Goal: Communication & Community: Connect with others

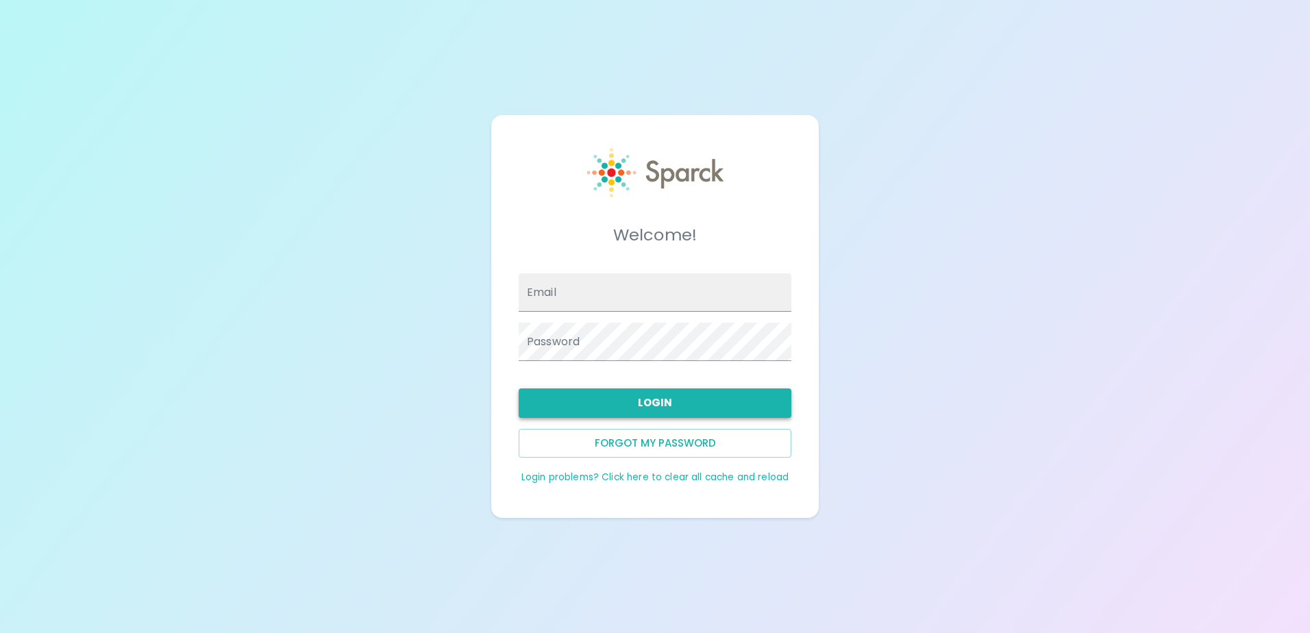
type input "[EMAIL_ADDRESS][DOMAIN_NAME]"
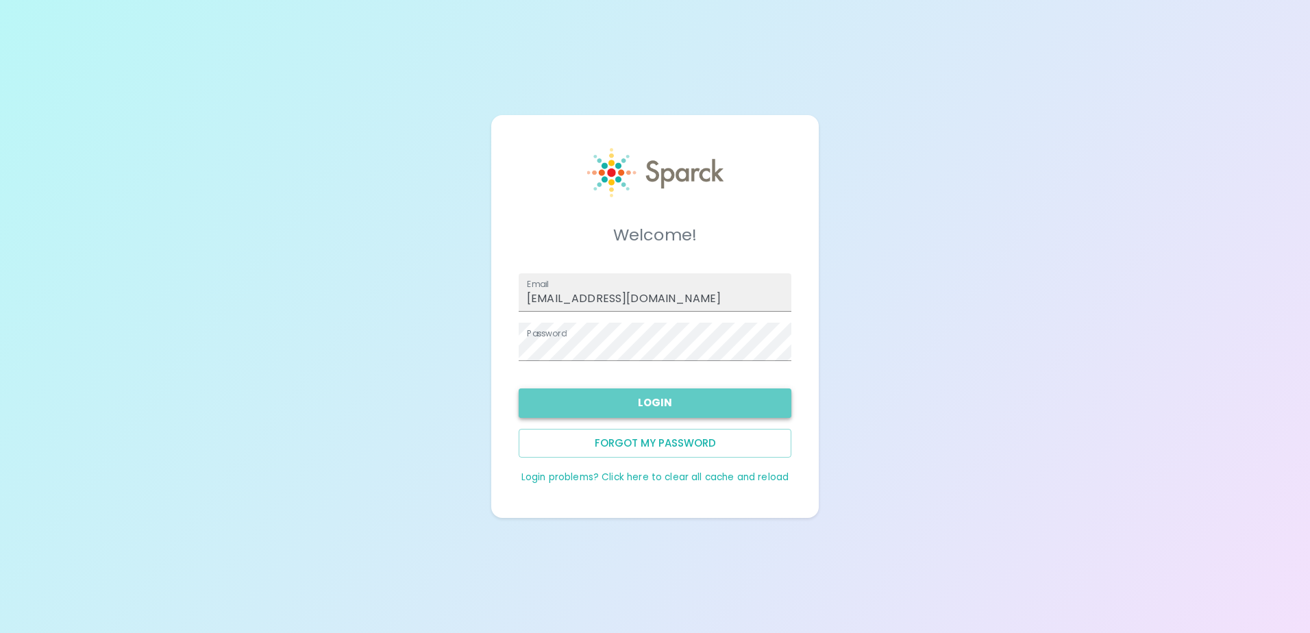
click at [700, 409] on button "Login" at bounding box center [655, 403] width 273 height 29
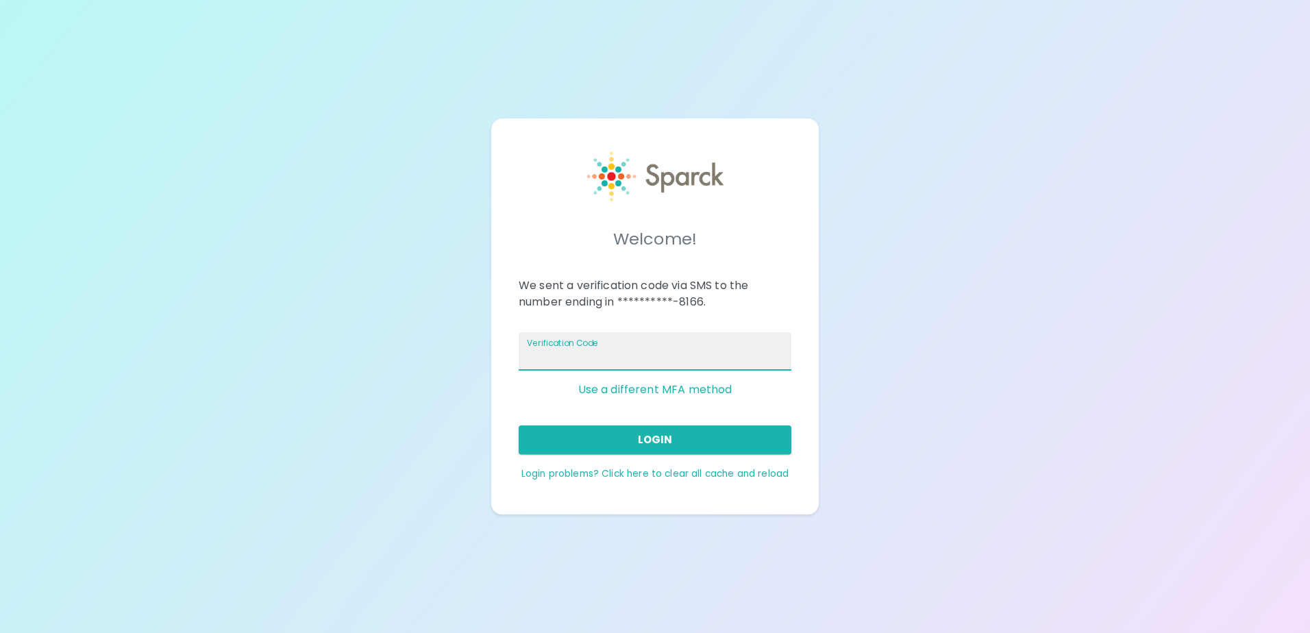
click at [679, 353] on input "Verification Code" at bounding box center [655, 351] width 273 height 38
type input "782220"
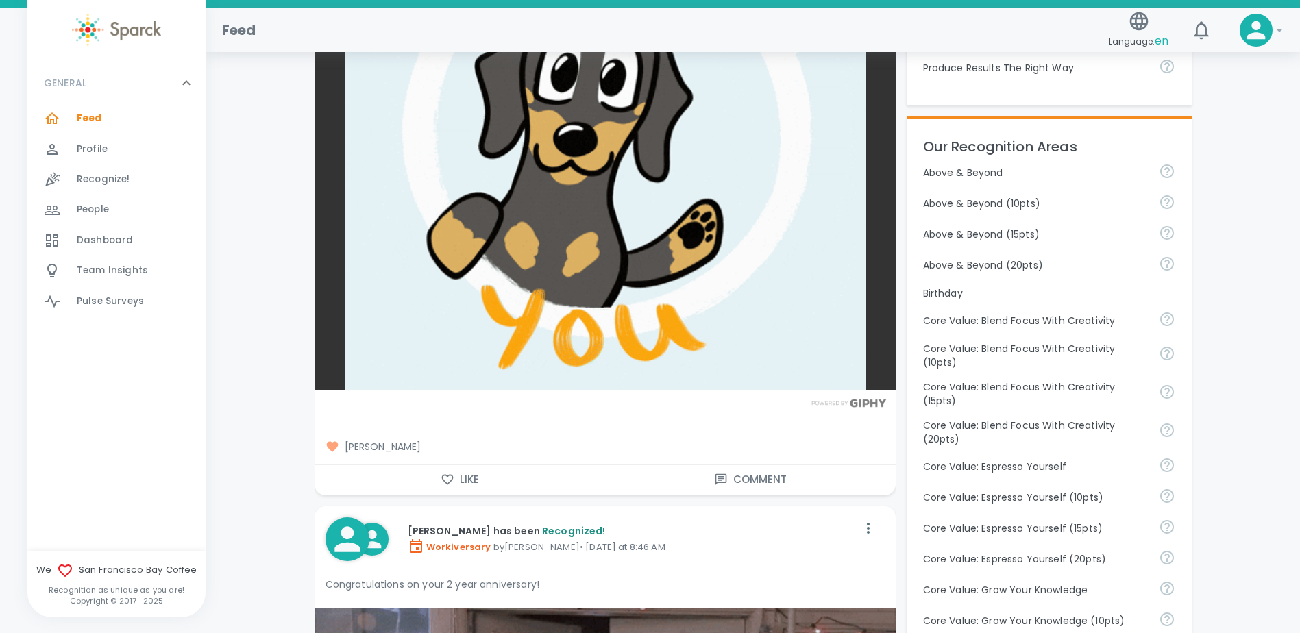
scroll to position [548, 0]
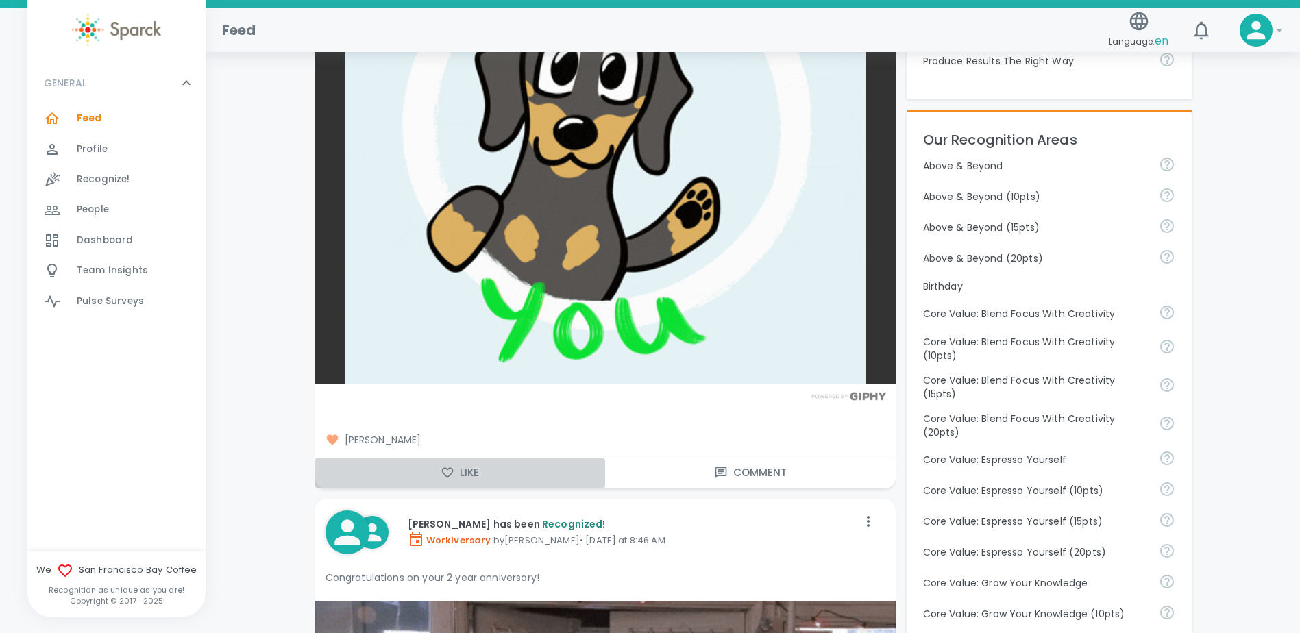
click at [460, 471] on button "Like" at bounding box center [460, 472] width 291 height 29
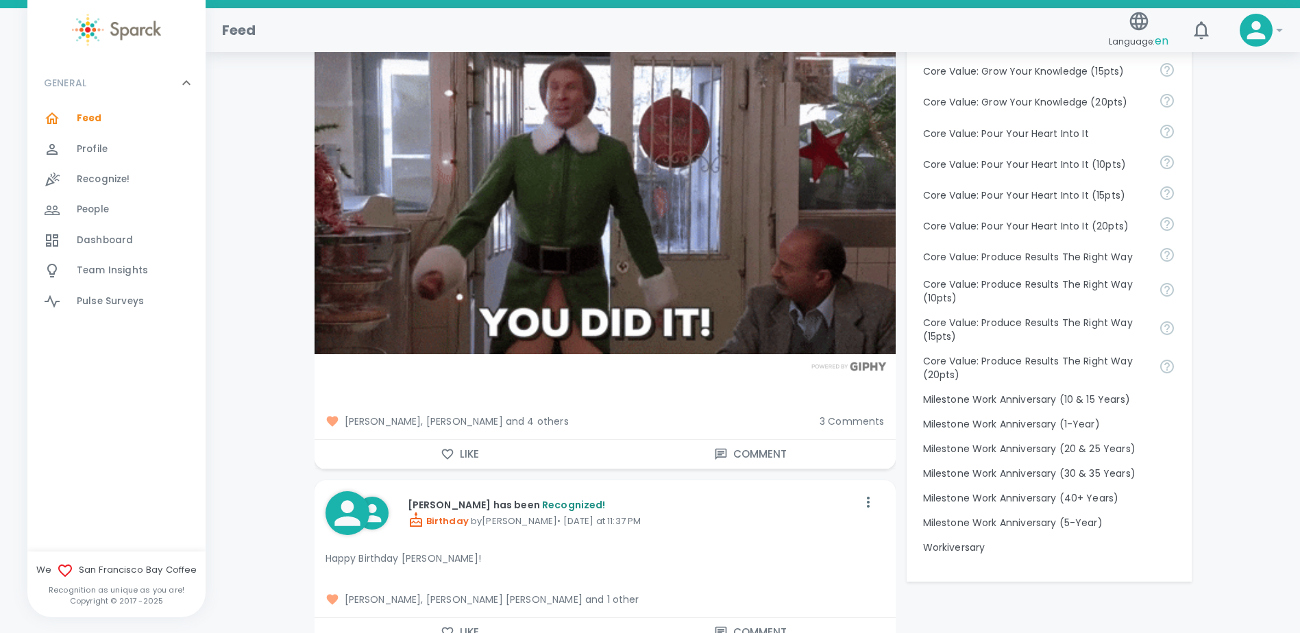
scroll to position [1165, 0]
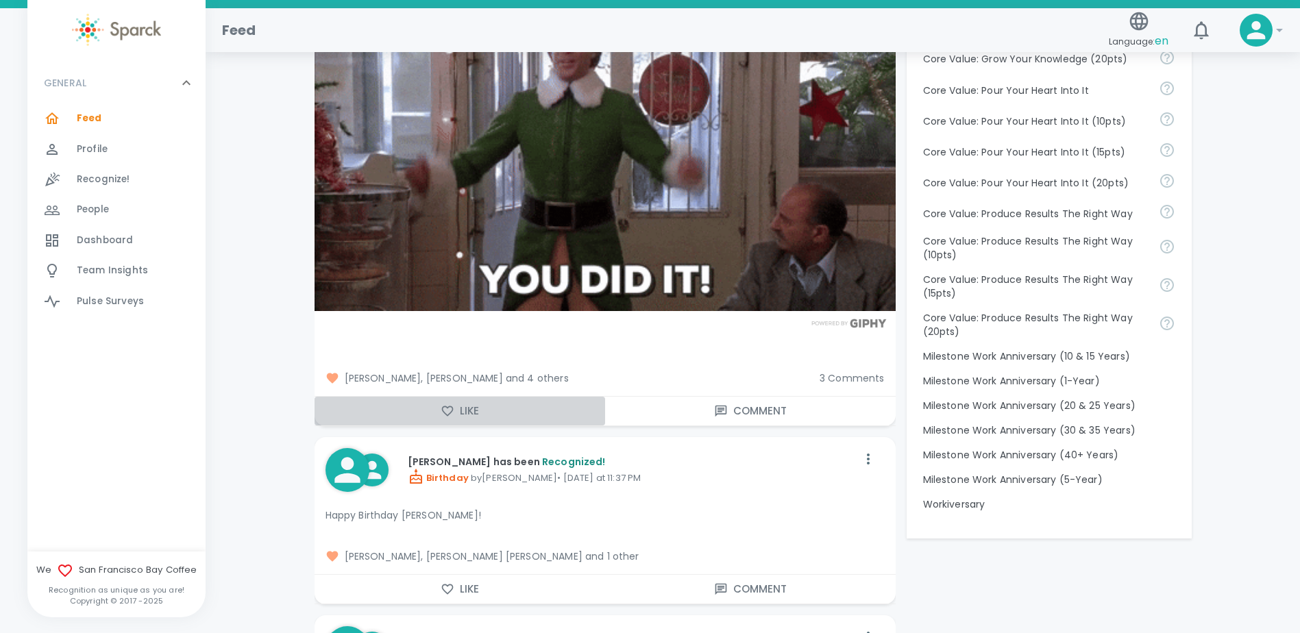
click at [466, 414] on button "Like" at bounding box center [460, 411] width 291 height 29
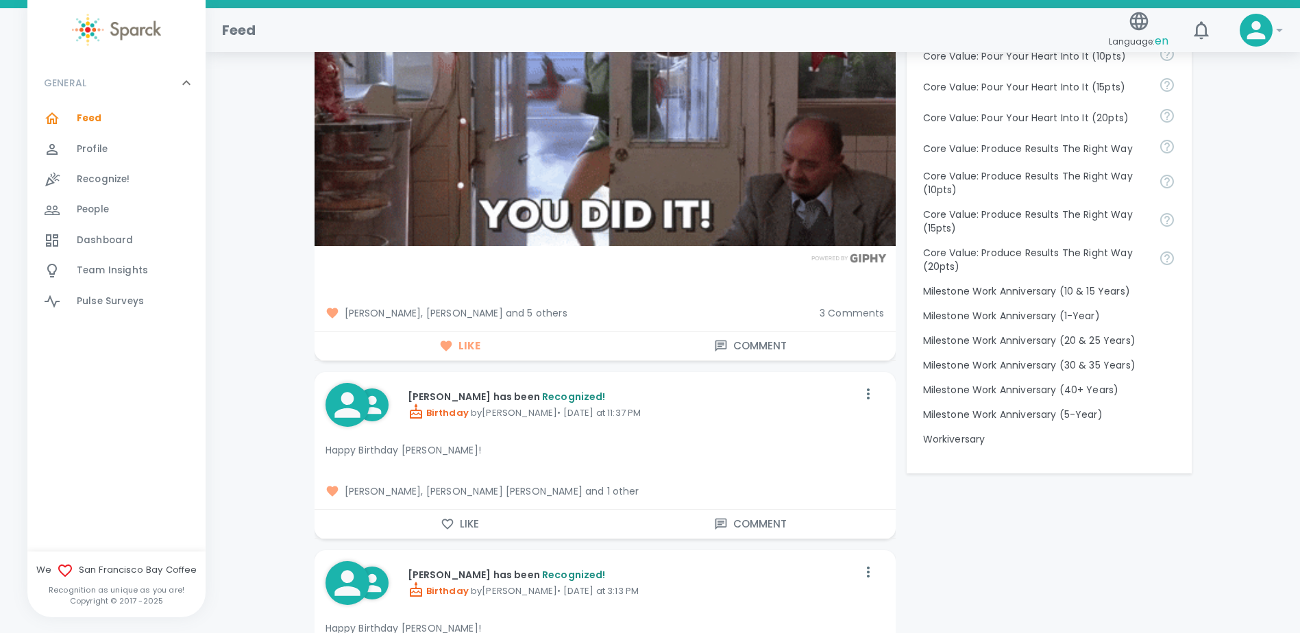
scroll to position [1233, 0]
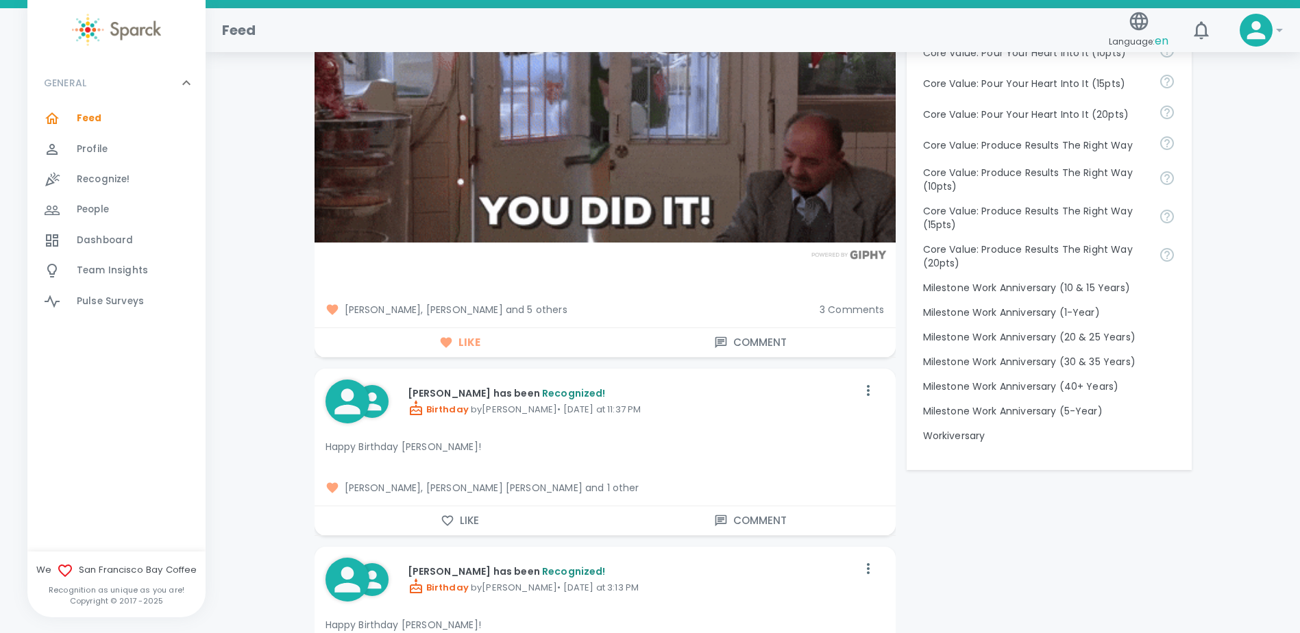
click at [456, 524] on button "Like" at bounding box center [460, 520] width 291 height 29
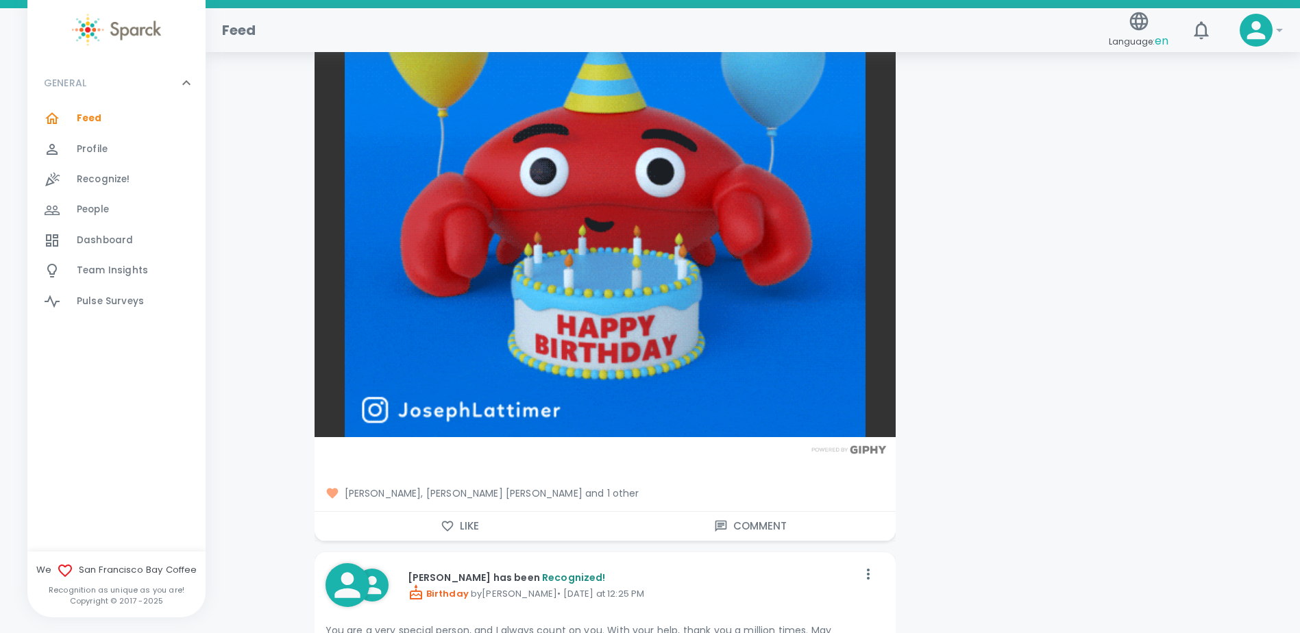
scroll to position [1987, 0]
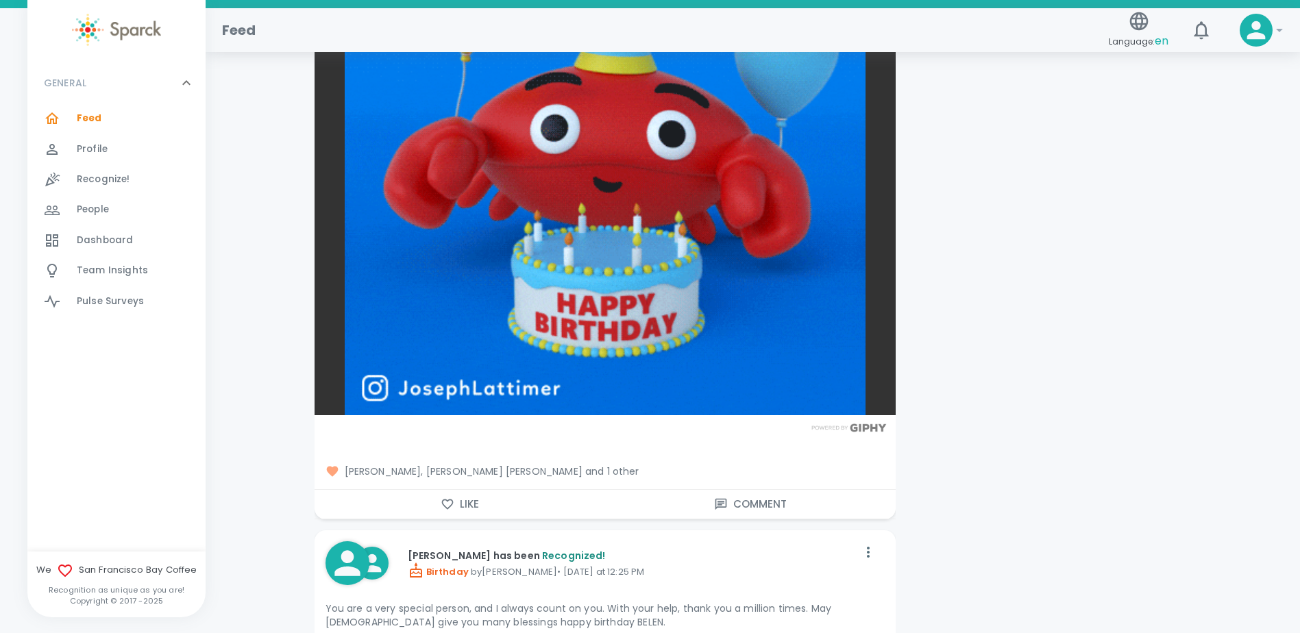
click at [458, 508] on button "Like" at bounding box center [460, 504] width 291 height 29
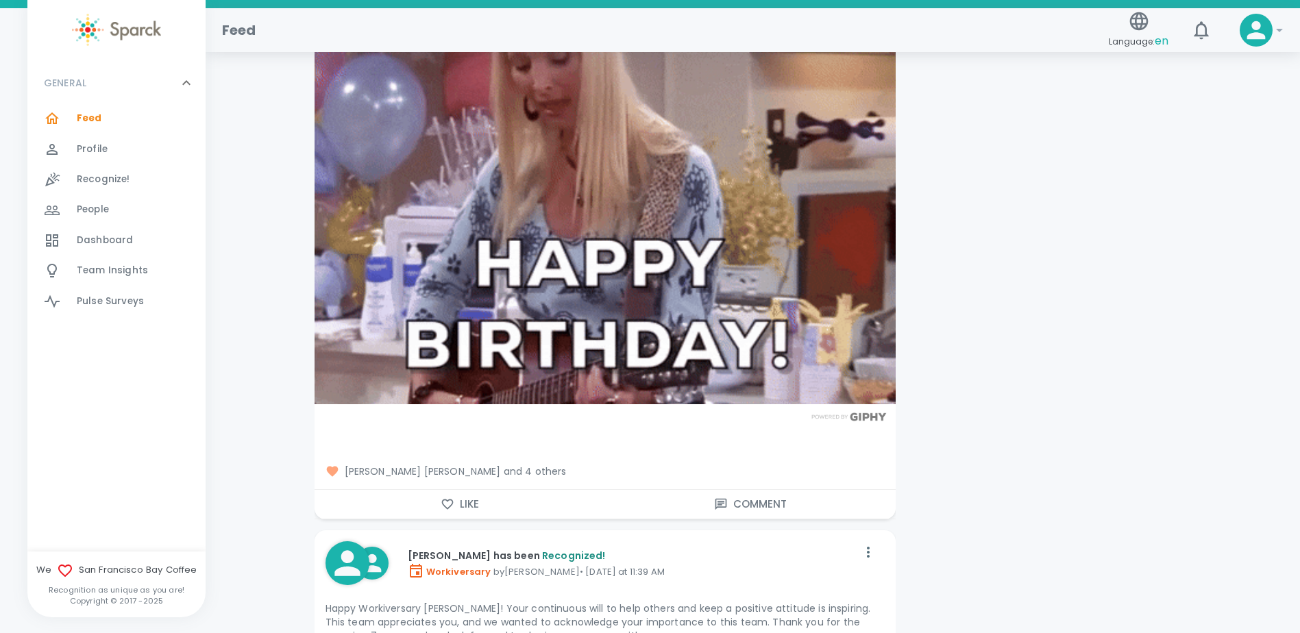
scroll to position [2741, 0]
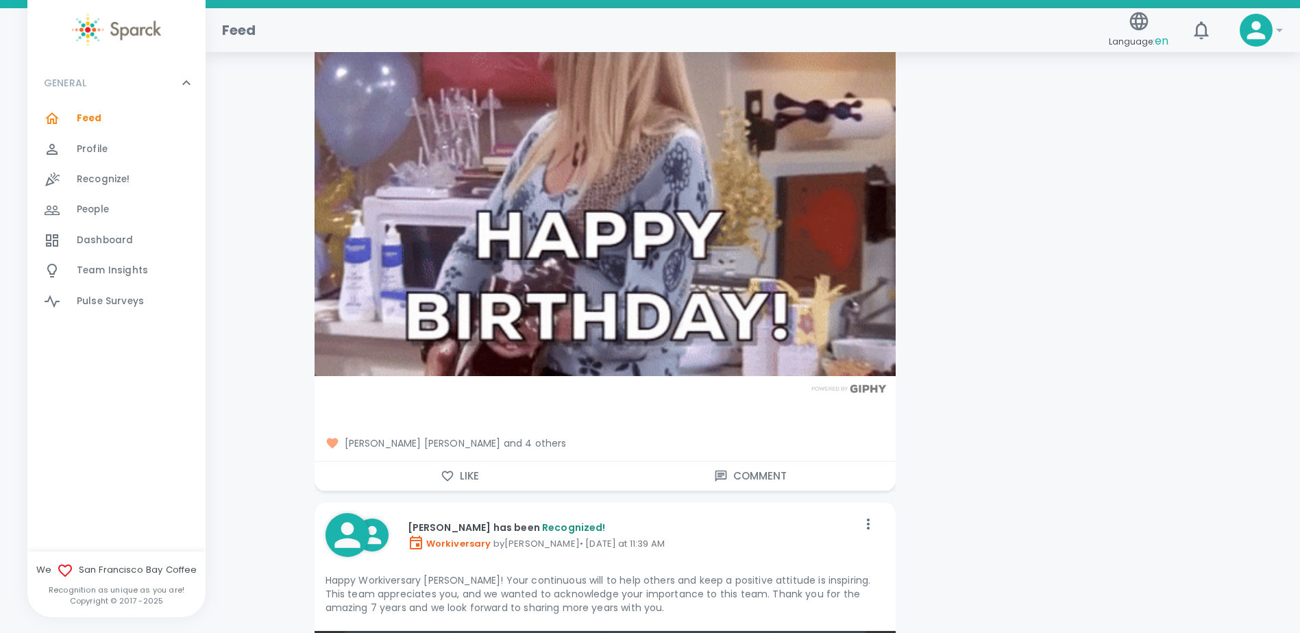
click at [439, 476] on button "Like" at bounding box center [460, 476] width 291 height 29
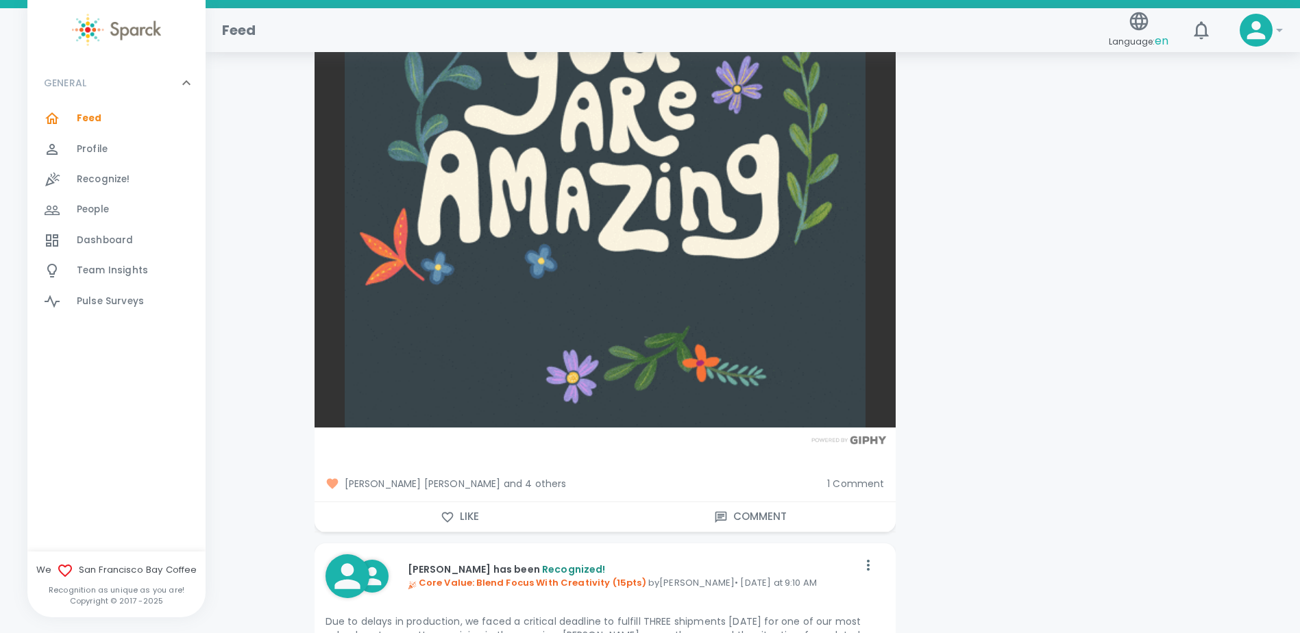
scroll to position [3495, 0]
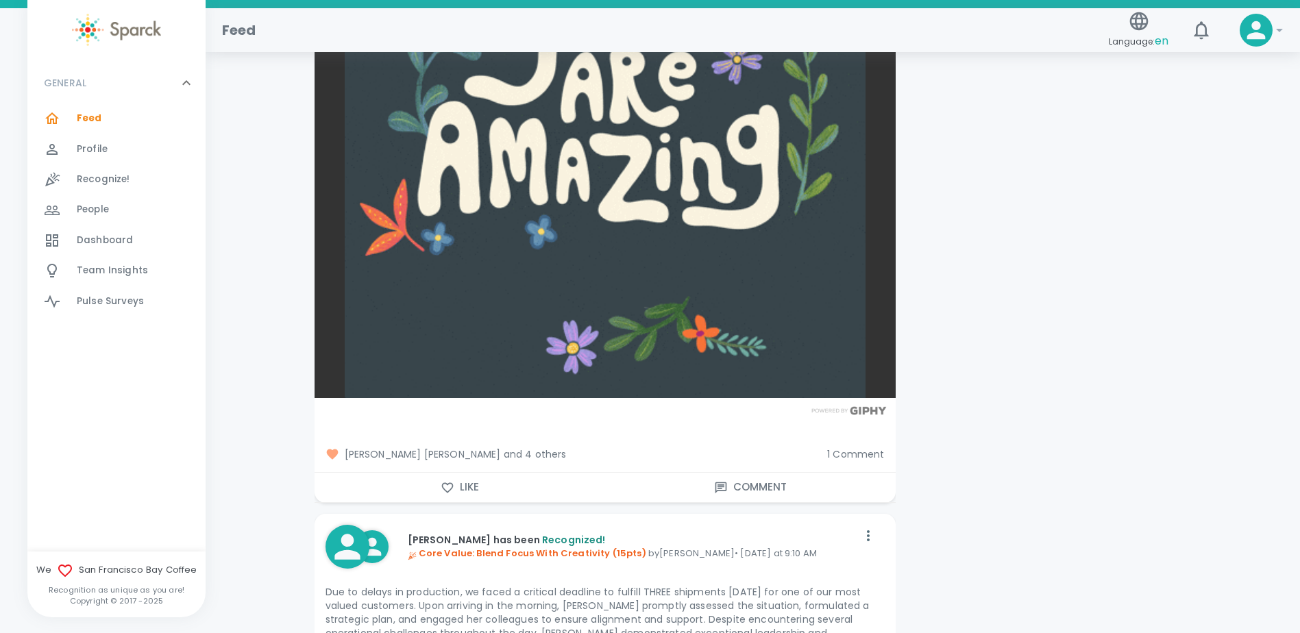
click at [432, 495] on button "Like" at bounding box center [460, 487] width 291 height 29
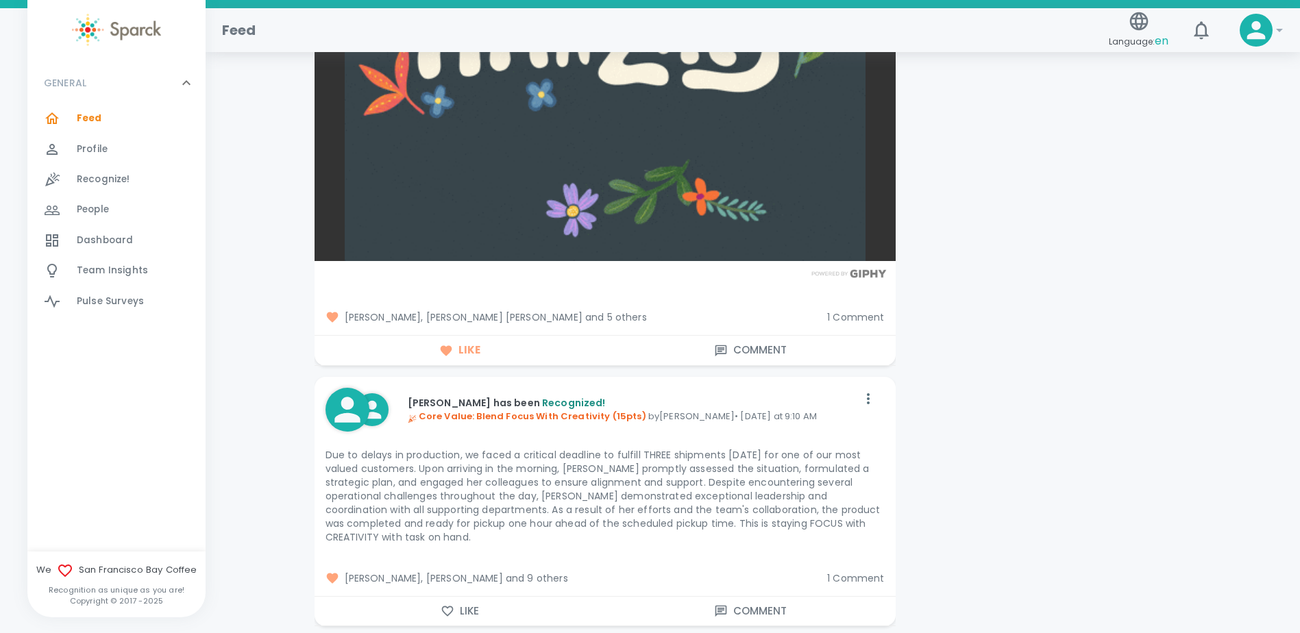
scroll to position [3700, 0]
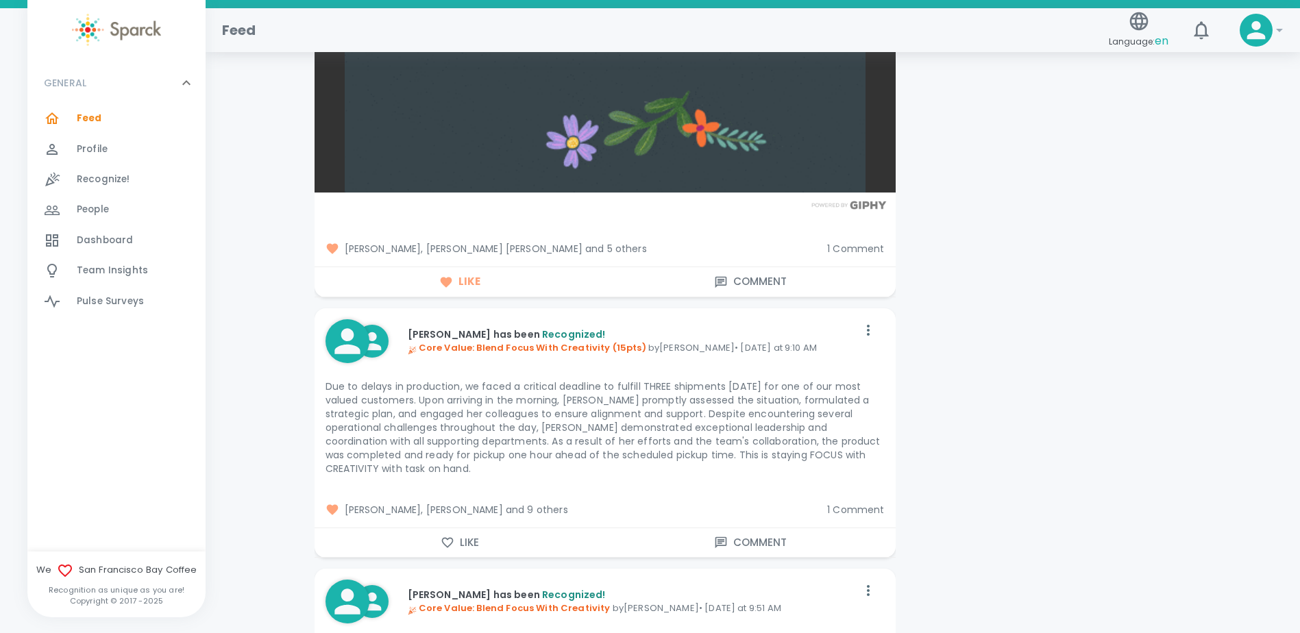
click at [459, 541] on button "Like" at bounding box center [460, 542] width 291 height 29
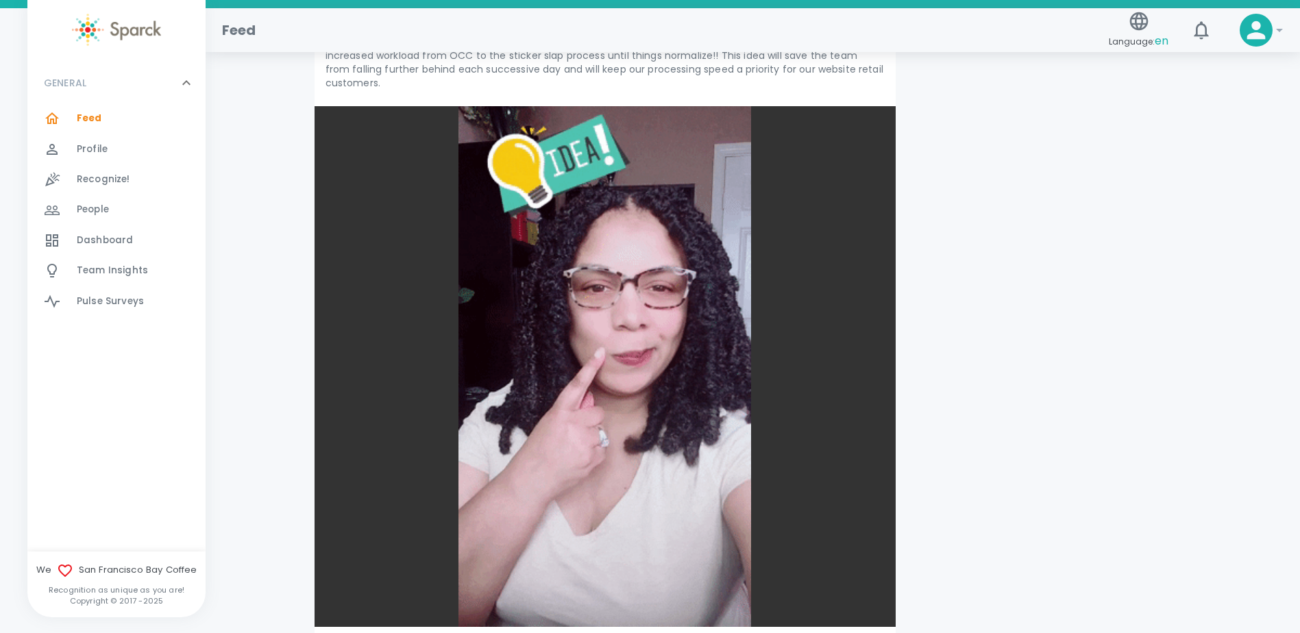
scroll to position [4523, 0]
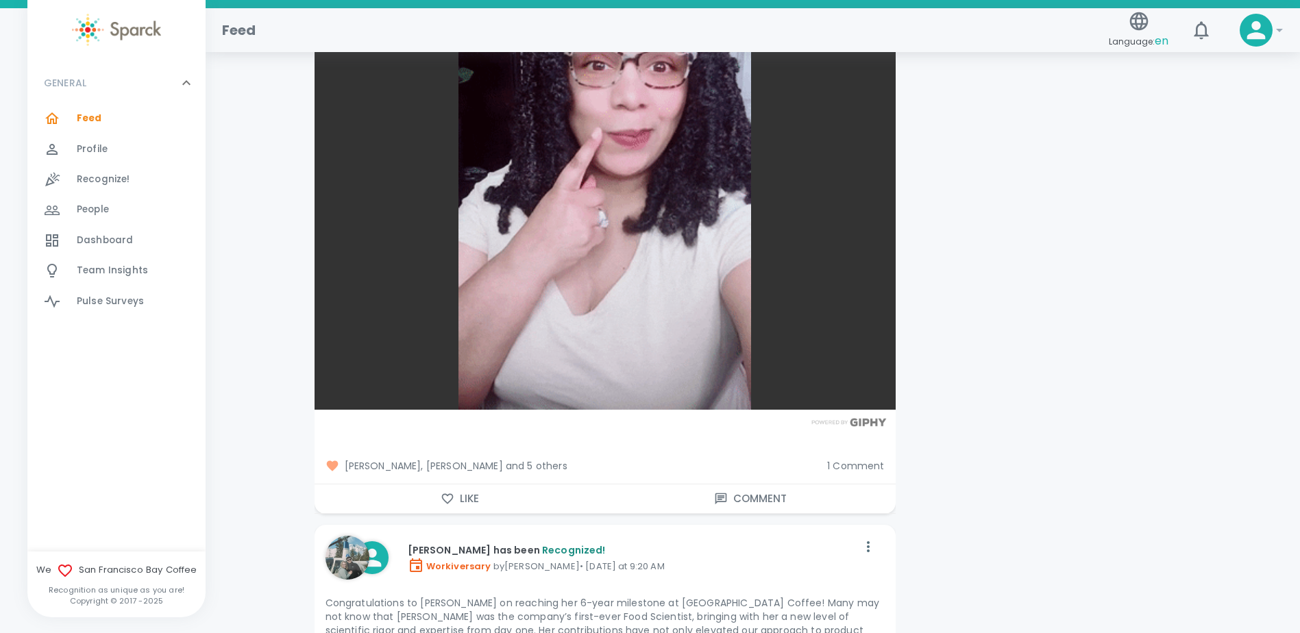
click at [471, 484] on button "Like" at bounding box center [460, 498] width 291 height 29
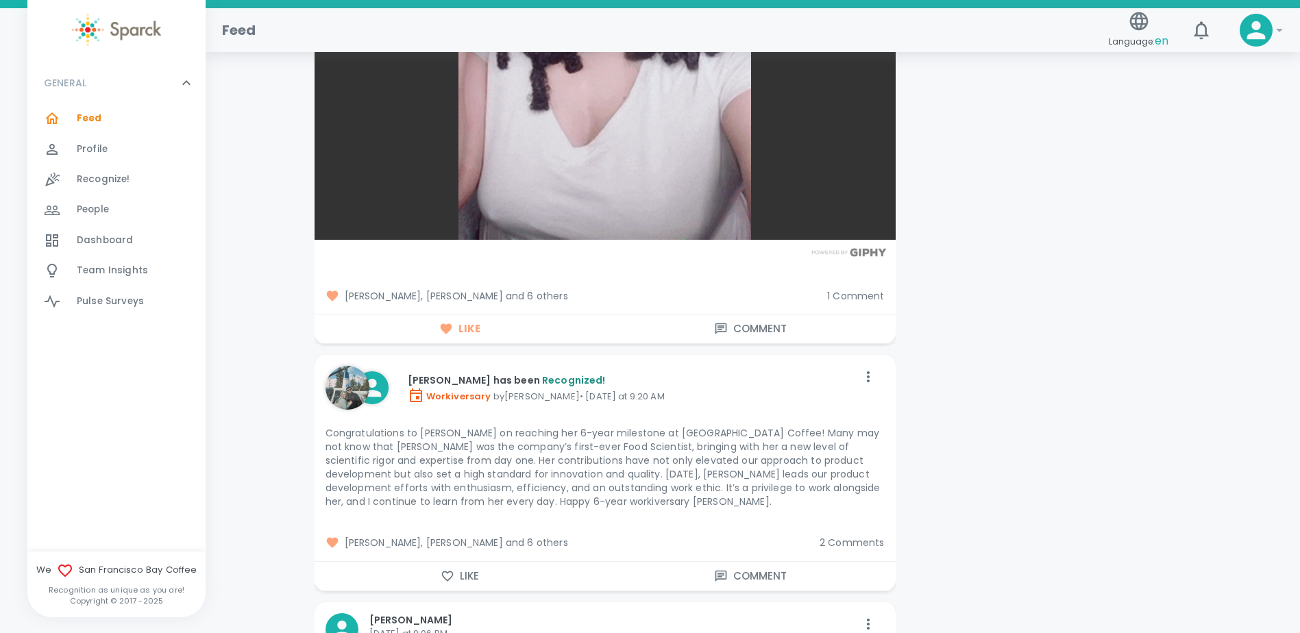
scroll to position [4660, 0]
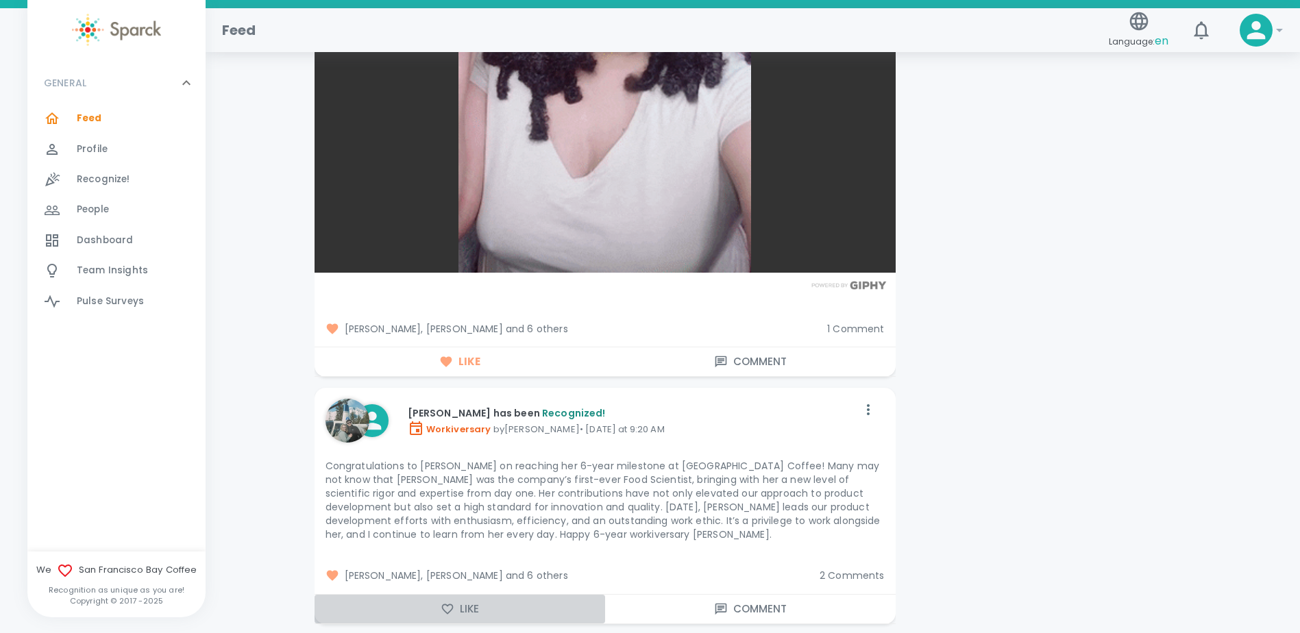
click at [460, 598] on button "Like" at bounding box center [460, 609] width 291 height 29
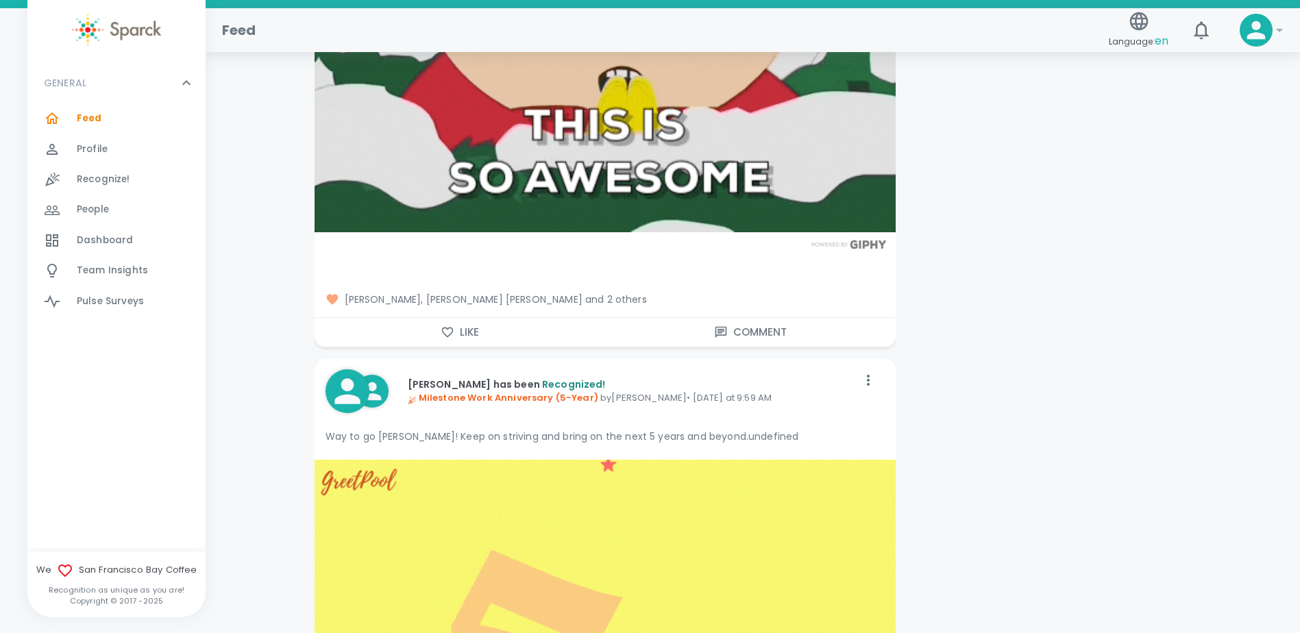
scroll to position [5619, 0]
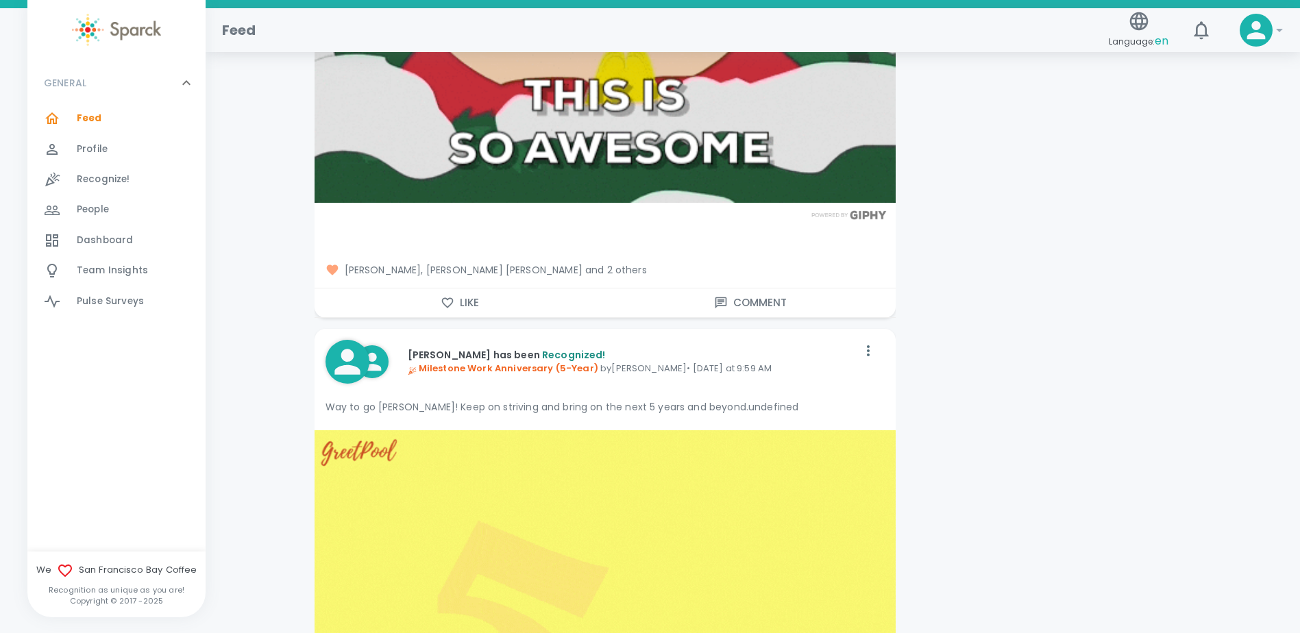
click at [460, 288] on button "Like" at bounding box center [460, 302] width 291 height 29
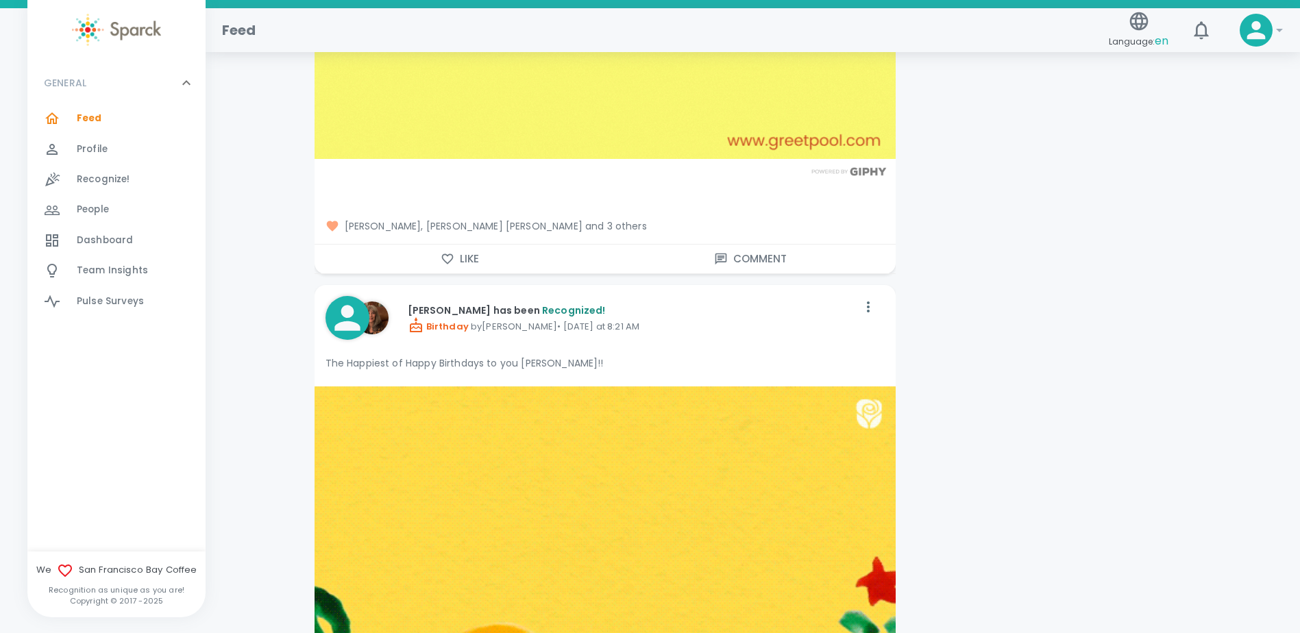
scroll to position [6373, 0]
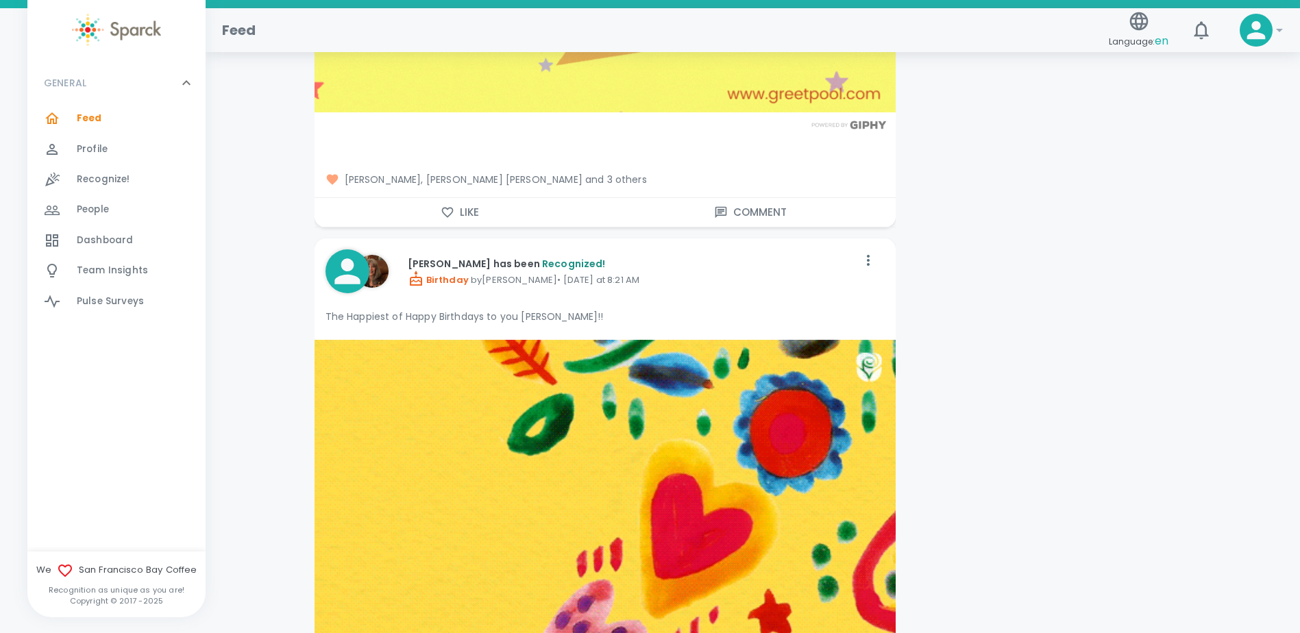
click at [460, 198] on button "Like" at bounding box center [460, 212] width 291 height 29
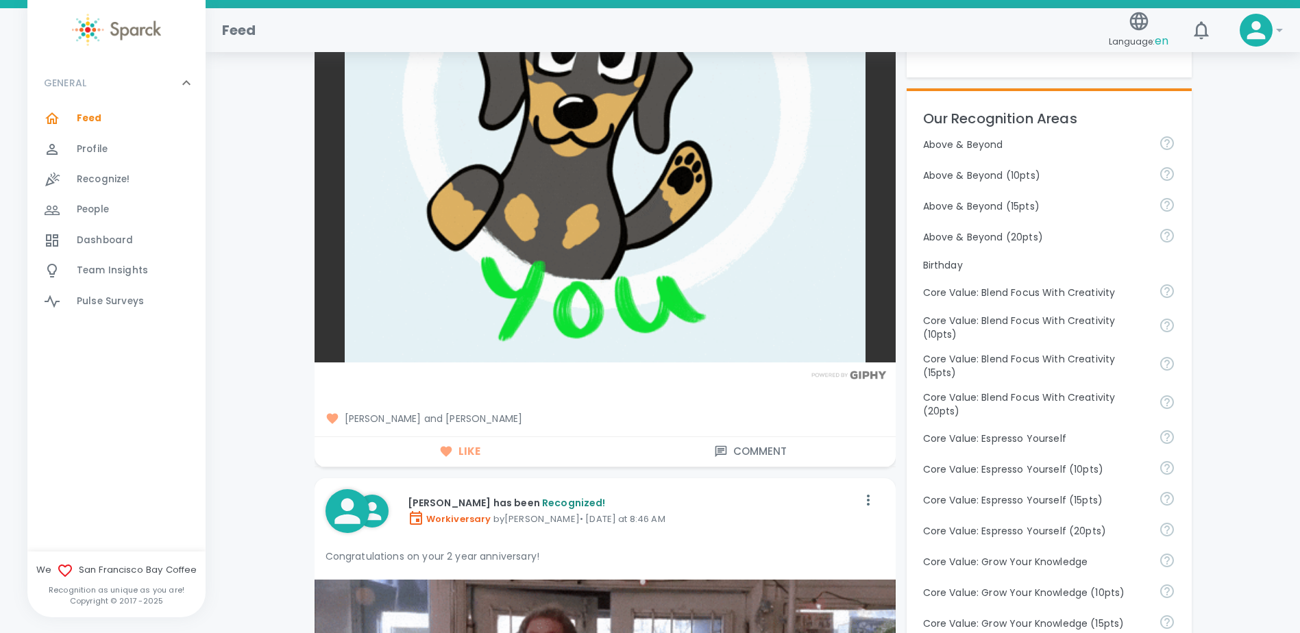
scroll to position [0, 0]
